Goal: Task Accomplishment & Management: Use online tool/utility

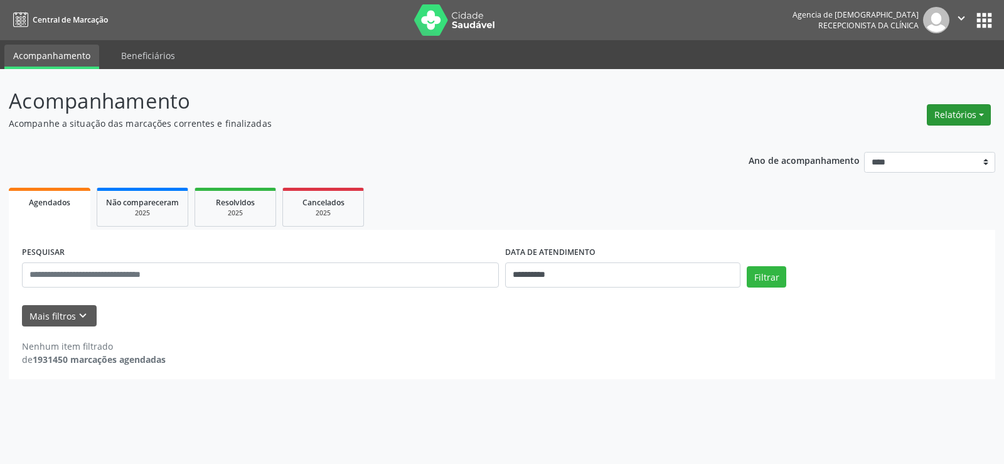
click at [954, 115] on button "Relatórios" at bounding box center [959, 114] width 64 height 21
click at [913, 144] on link "Agendamentos" at bounding box center [923, 142] width 135 height 18
select select "*"
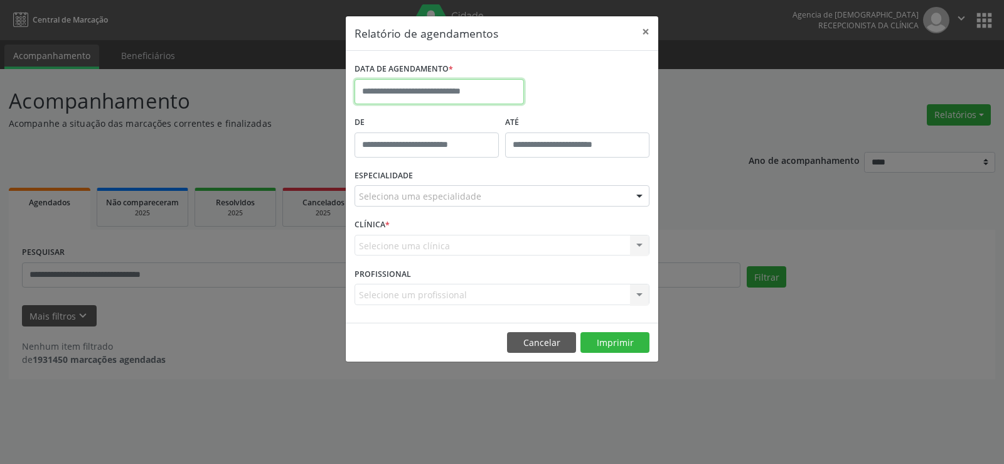
click at [402, 95] on input "text" at bounding box center [440, 91] width 170 height 25
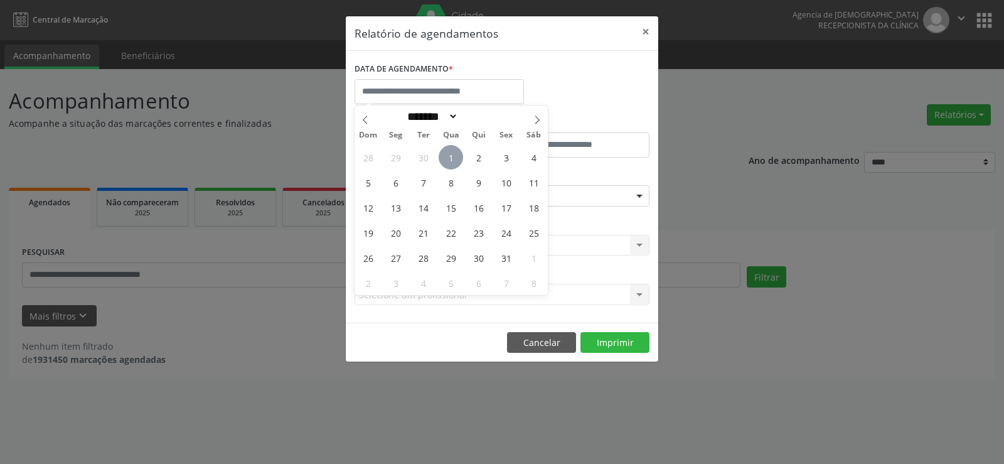
click at [451, 156] on span "1" at bounding box center [451, 157] width 24 height 24
type input "**********"
click at [451, 156] on span "1" at bounding box center [451, 157] width 24 height 24
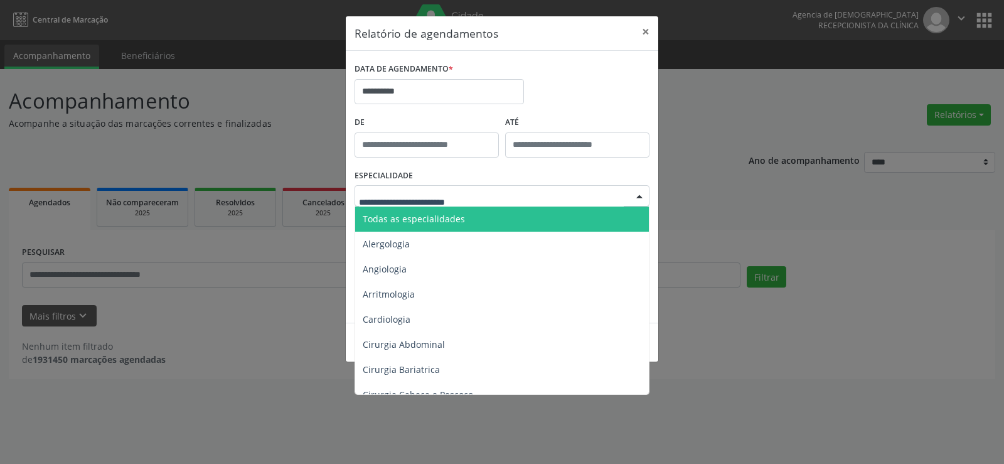
click at [454, 223] on span "Todas as especialidades" at bounding box center [414, 219] width 102 height 12
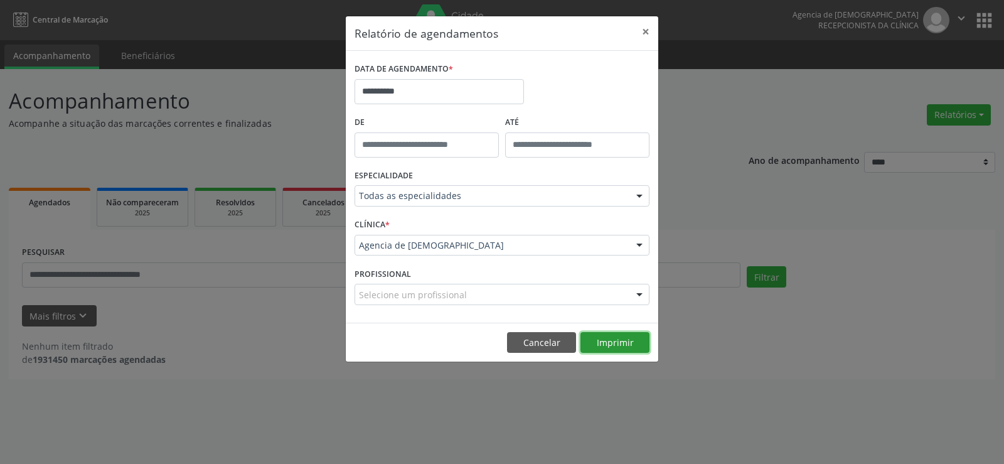
click at [618, 349] on button "Imprimir" at bounding box center [615, 342] width 69 height 21
